Goal: Contribute content

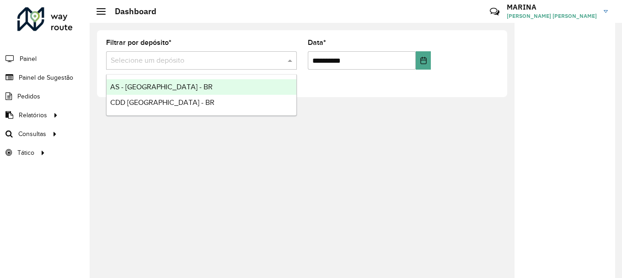
click at [142, 63] on input "text" at bounding box center [192, 60] width 163 height 11
click at [141, 83] on span "AS - [GEOGRAPHIC_DATA] - BR" at bounding box center [161, 87] width 102 height 8
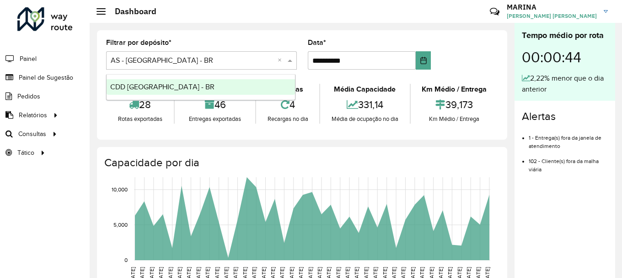
click at [201, 62] on input "text" at bounding box center [192, 60] width 163 height 11
click at [178, 93] on div "CDD [GEOGRAPHIC_DATA] - BR" at bounding box center [201, 87] width 188 height 16
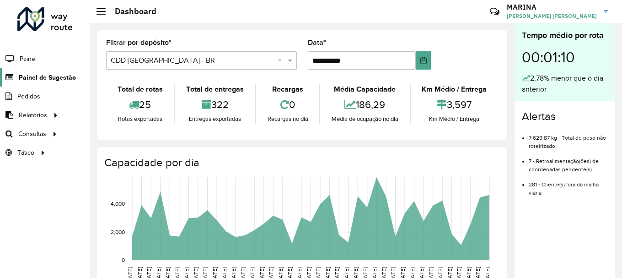
click at [54, 75] on span "Painel de Sugestão" at bounding box center [47, 78] width 57 height 10
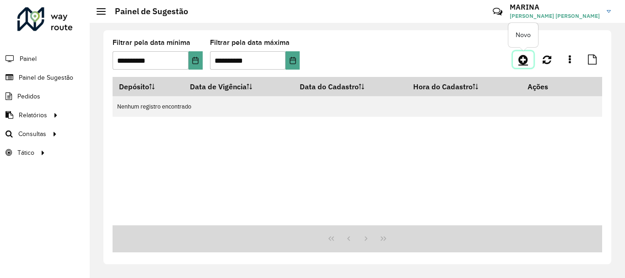
click at [526, 58] on icon at bounding box center [523, 59] width 10 height 11
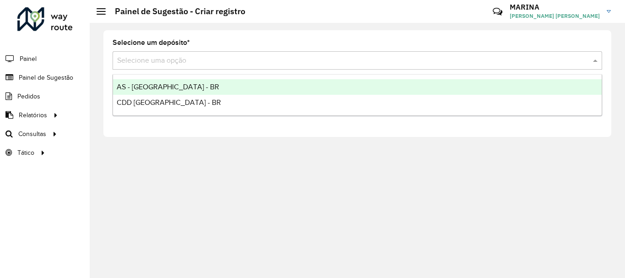
click at [237, 64] on input "text" at bounding box center [348, 60] width 462 height 11
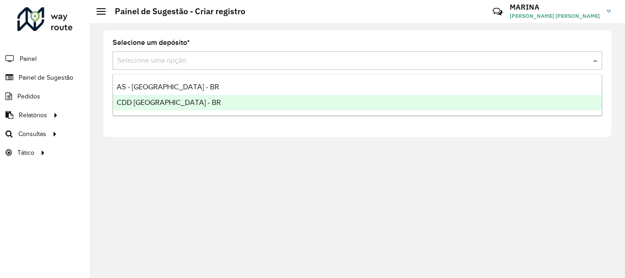
click at [209, 100] on div "CDD [GEOGRAPHIC_DATA] - BR" at bounding box center [357, 103] width 488 height 16
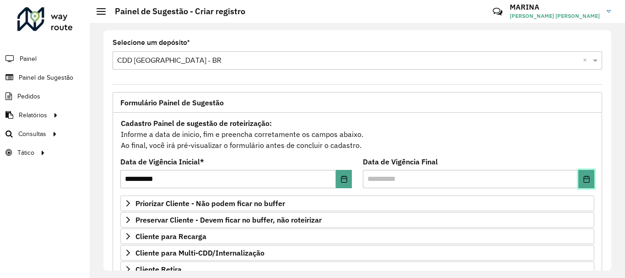
click at [578, 178] on button "Choose Date" at bounding box center [586, 179] width 16 height 18
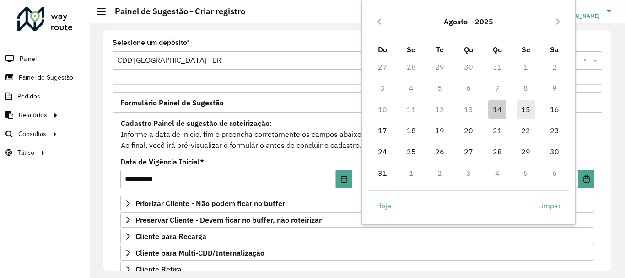
click at [520, 113] on span "15" at bounding box center [525, 109] width 18 height 18
type input "**********"
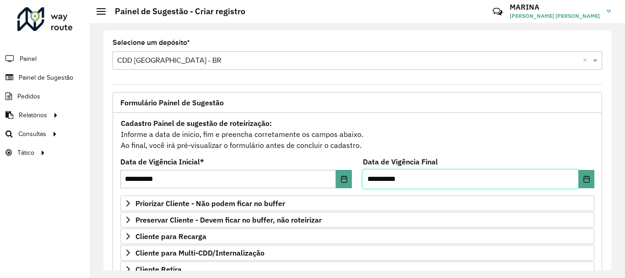
scroll to position [178, 0]
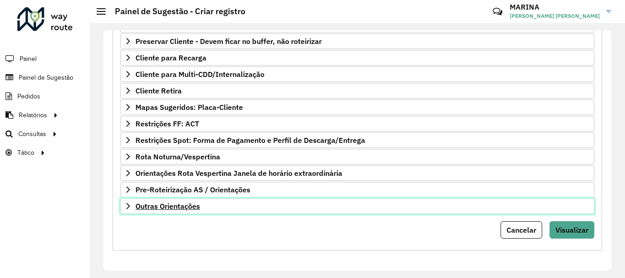
click at [284, 212] on link "Outras Orientações" at bounding box center [357, 206] width 474 height 16
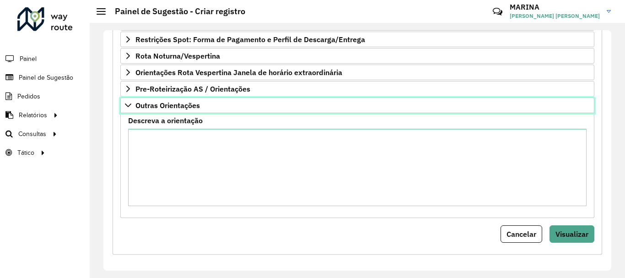
scroll to position [280, 0]
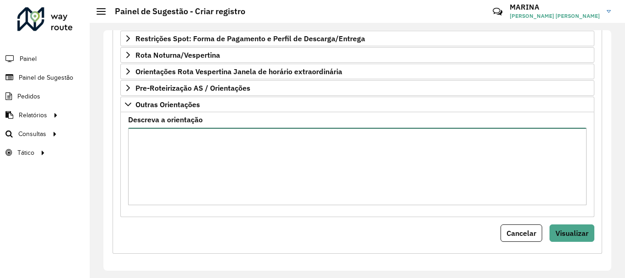
click at [299, 173] on textarea "Descreva a orientação" at bounding box center [357, 166] width 458 height 77
paste textarea "**********"
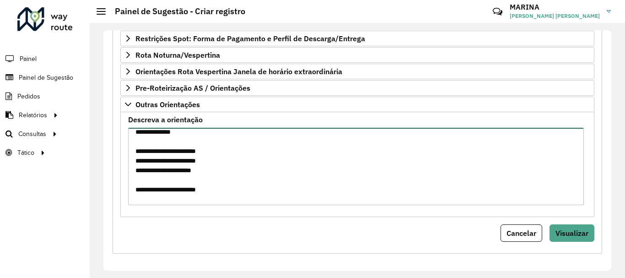
scroll to position [0, 0]
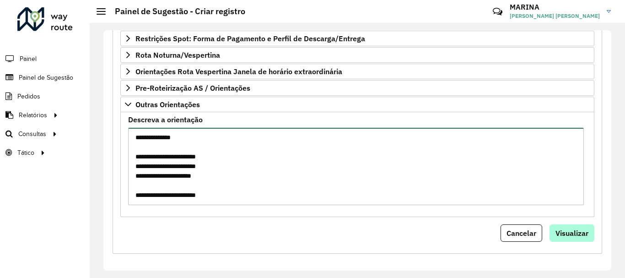
type textarea "**********"
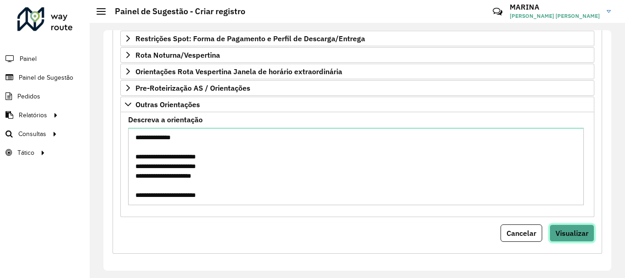
click at [569, 228] on span "Visualizar" at bounding box center [571, 232] width 33 height 9
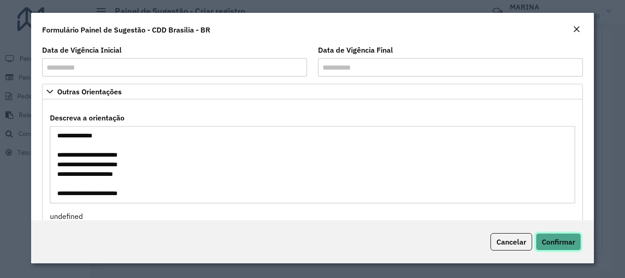
click at [563, 241] on span "Confirmar" at bounding box center [558, 241] width 33 height 9
